Goal: Navigation & Orientation: Understand site structure

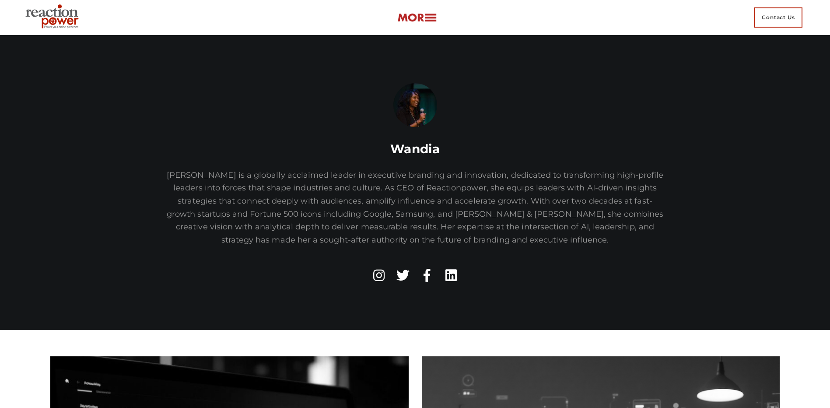
click at [60, 26] on img at bounding box center [53, 17] width 63 height 31
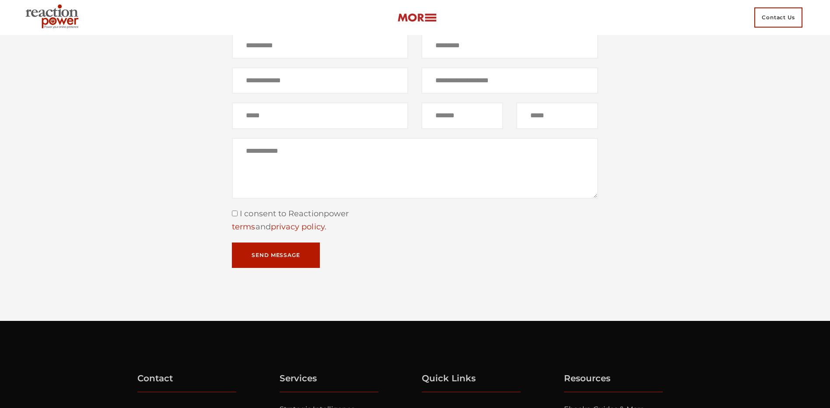
scroll to position [5380, 0]
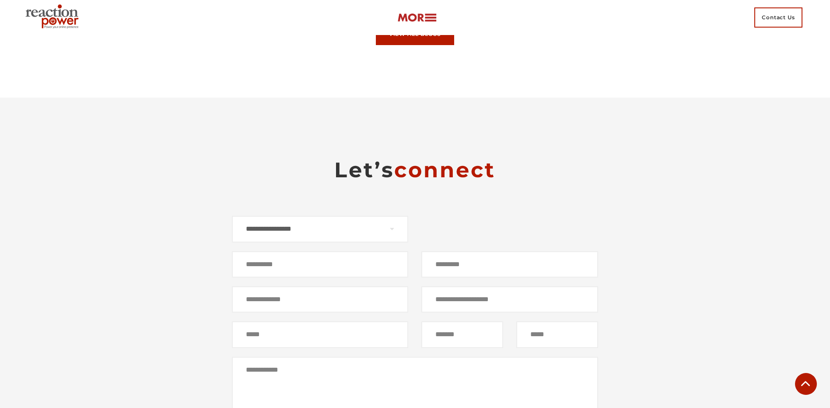
click at [405, 18] on img at bounding box center [416, 18] width 39 height 10
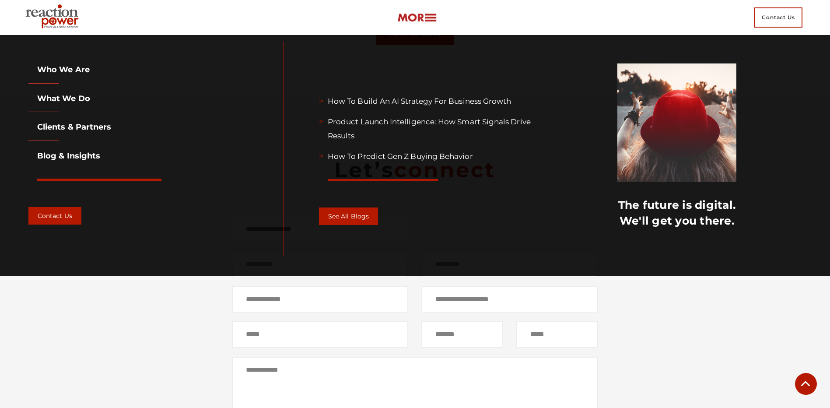
click at [62, 70] on link "Who we are" at bounding box center [58, 70] width 61 height 10
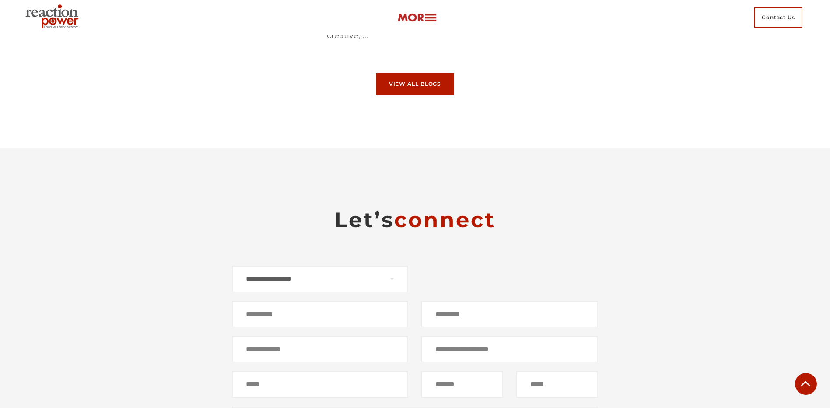
scroll to position [5249, 0]
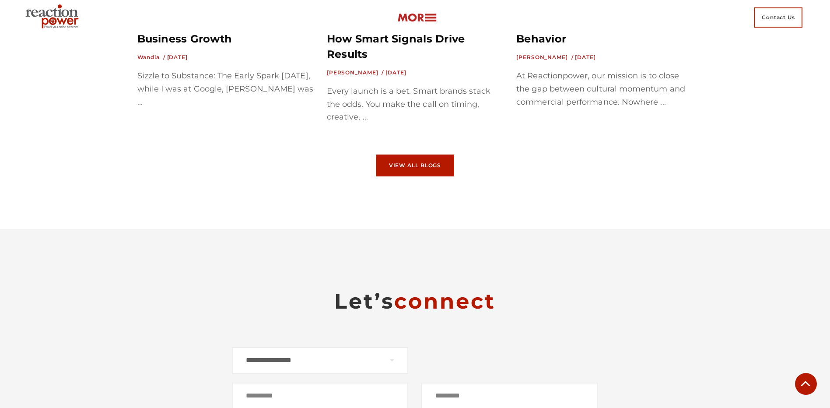
click at [419, 18] on img at bounding box center [416, 18] width 39 height 10
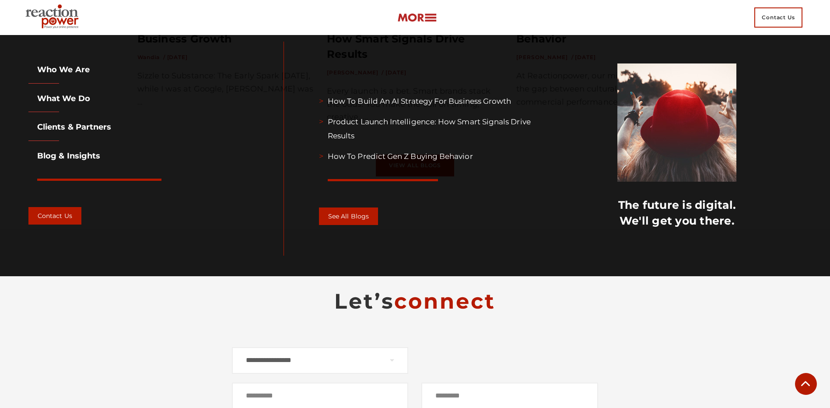
click at [50, 98] on link "What we do" at bounding box center [59, 99] width 62 height 10
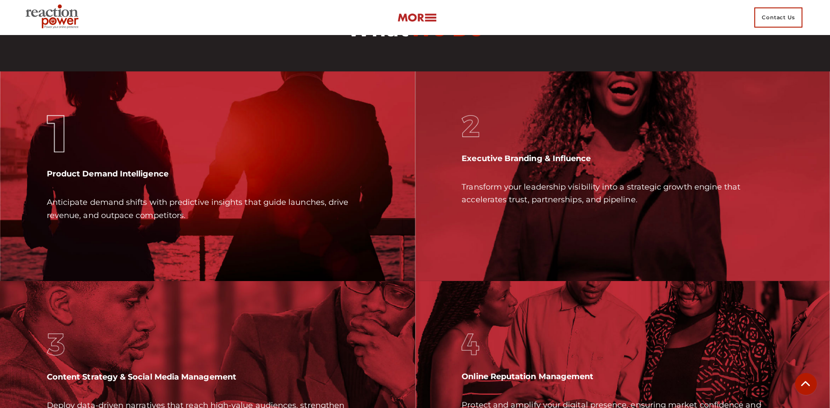
scroll to position [2421, 0]
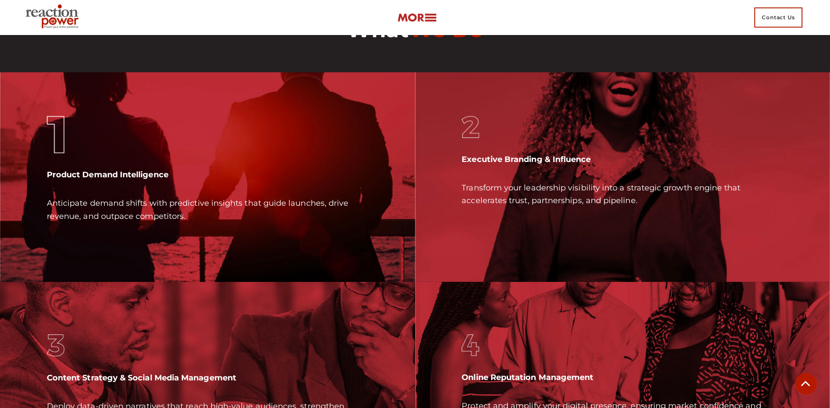
click at [53, 17] on img at bounding box center [53, 17] width 63 height 31
